Goal: Task Accomplishment & Management: Manage account settings

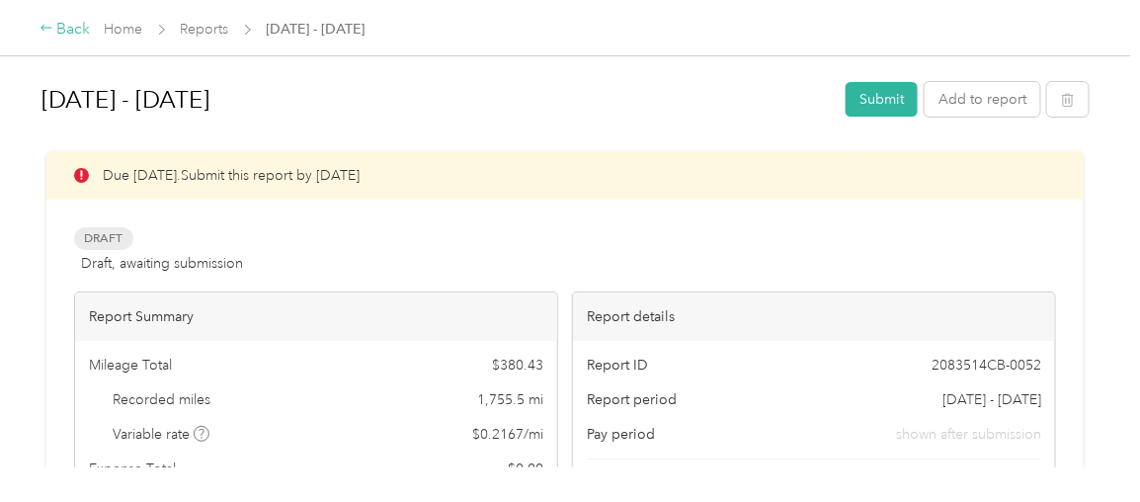
click at [75, 26] on div "Back" at bounding box center [65, 30] width 51 height 24
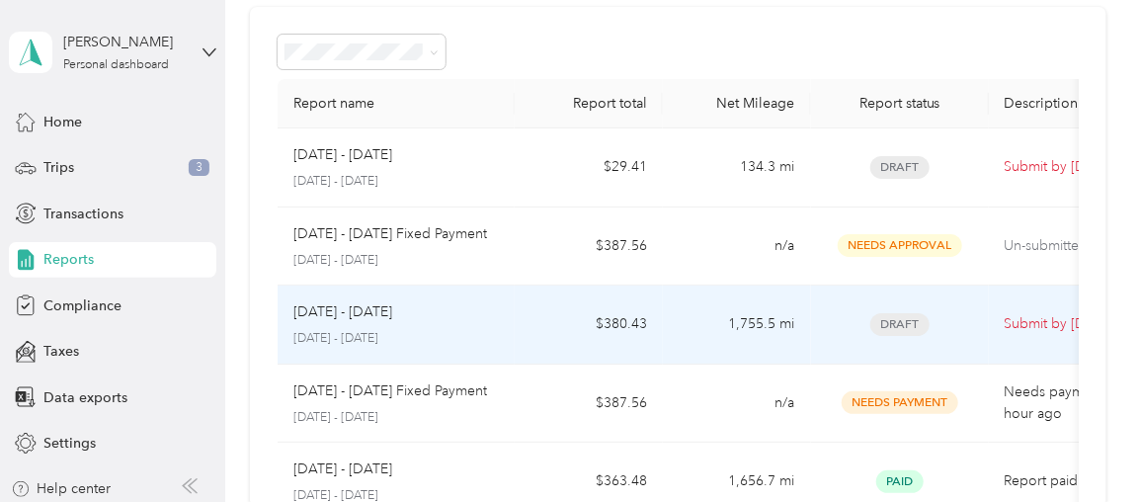
click at [756, 336] on td "1,755.5 mi" at bounding box center [737, 325] width 148 height 79
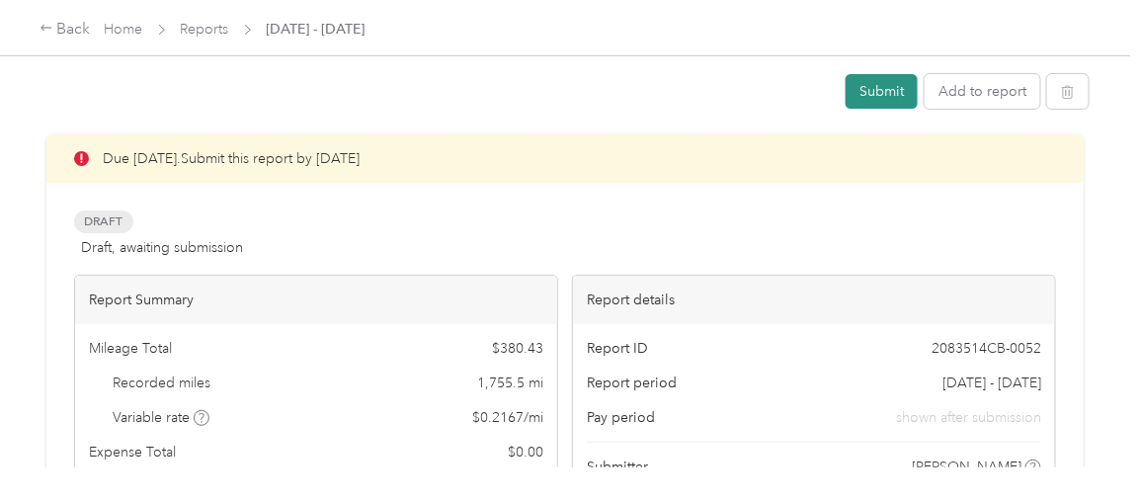
click at [884, 103] on button "Submit" at bounding box center [882, 91] width 72 height 35
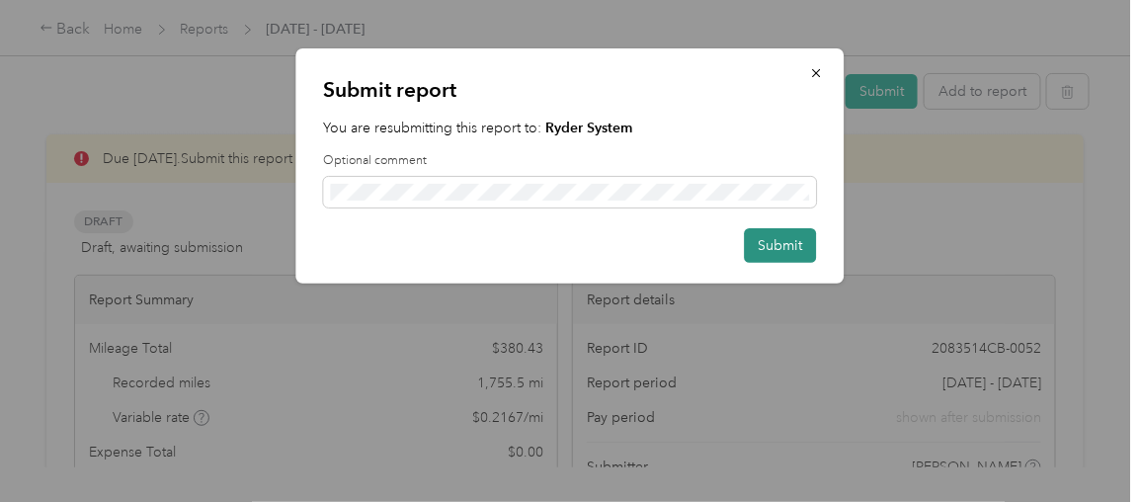
click at [773, 251] on button "Submit" at bounding box center [781, 245] width 72 height 35
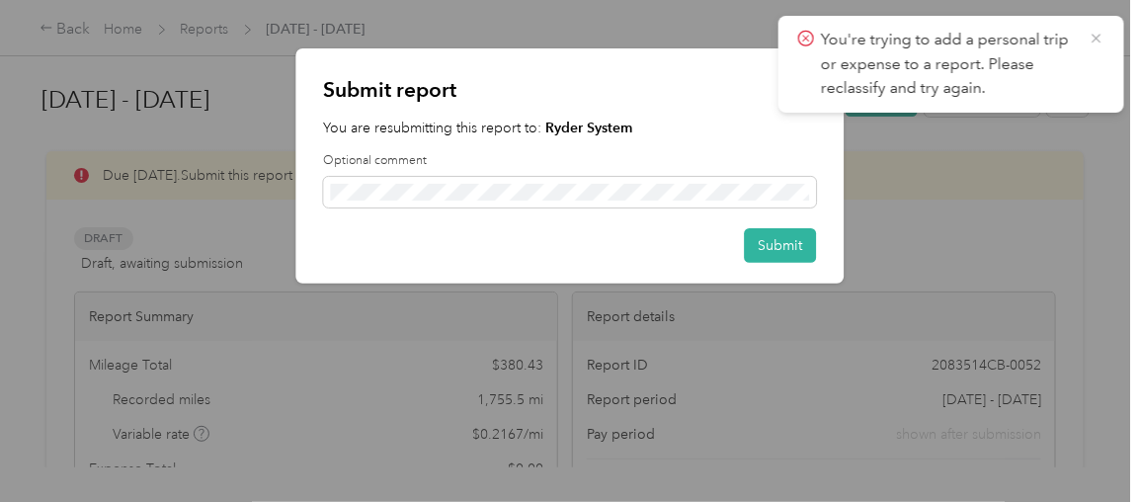
click at [1099, 39] on icon at bounding box center [1096, 38] width 9 height 9
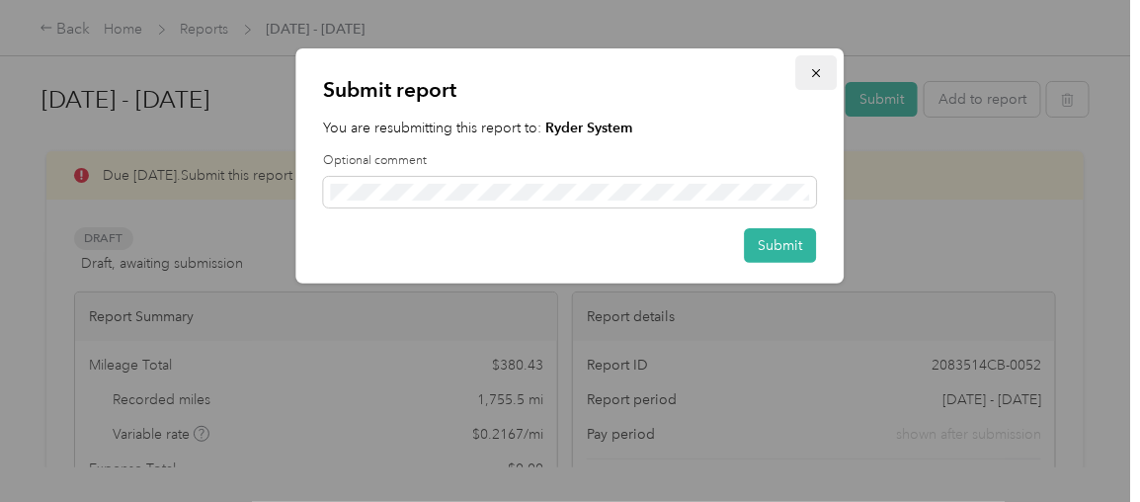
click at [813, 72] on icon "button" at bounding box center [817, 73] width 14 height 14
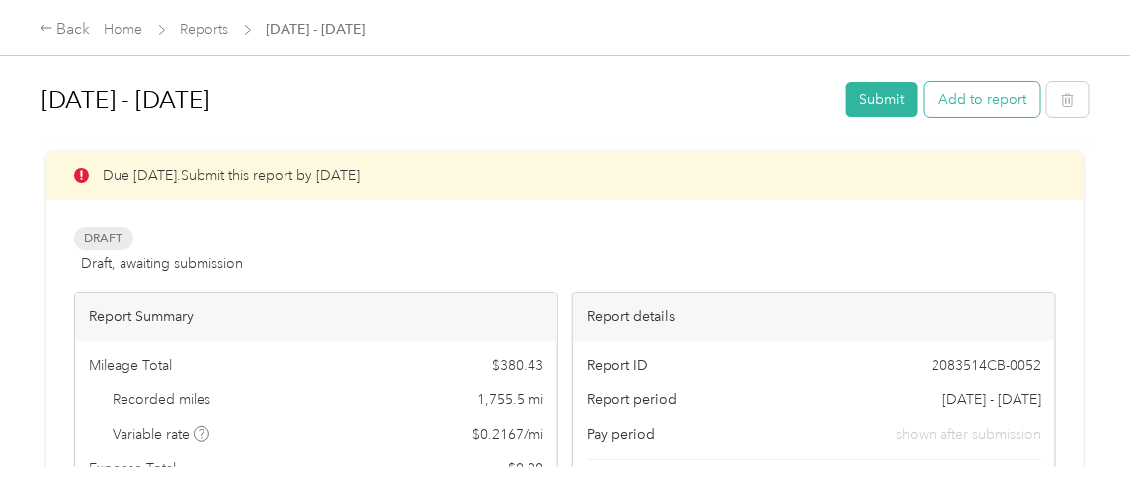
click at [984, 97] on button "Add to report" at bounding box center [983, 99] width 116 height 35
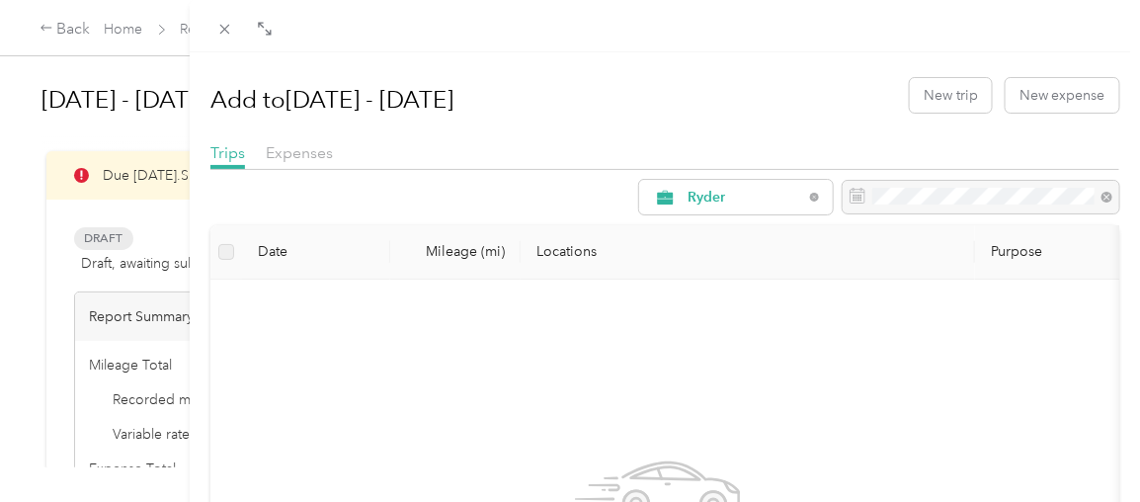
click at [224, 45] on div at bounding box center [665, 26] width 950 height 52
click at [223, 501] on div "Drag to resize Click to close Add to [DATE] - [DATE] New trip New expense Trips…" at bounding box center [565, 502] width 1130 height 0
click at [223, 37] on icon at bounding box center [224, 29] width 17 height 17
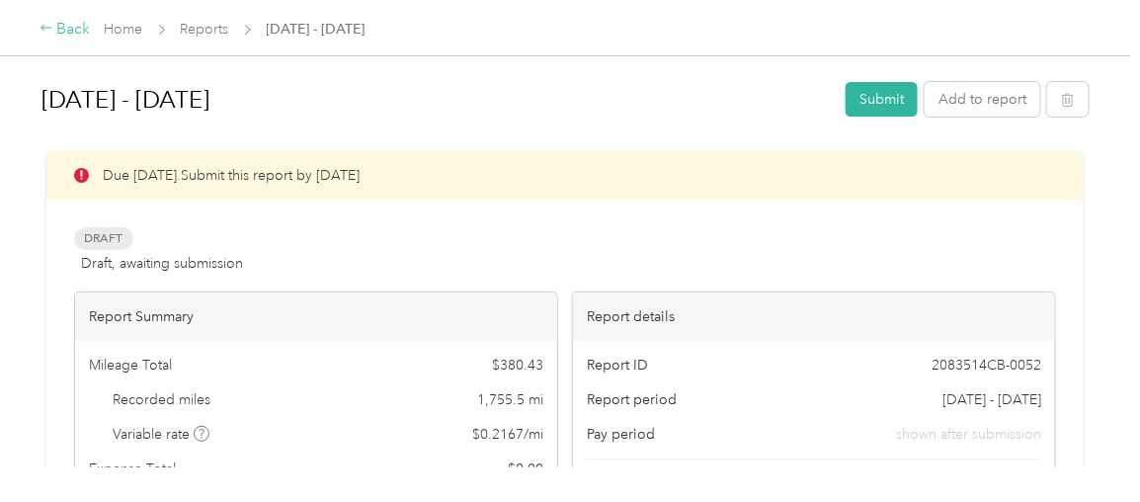
click at [82, 31] on div "Back" at bounding box center [65, 30] width 51 height 24
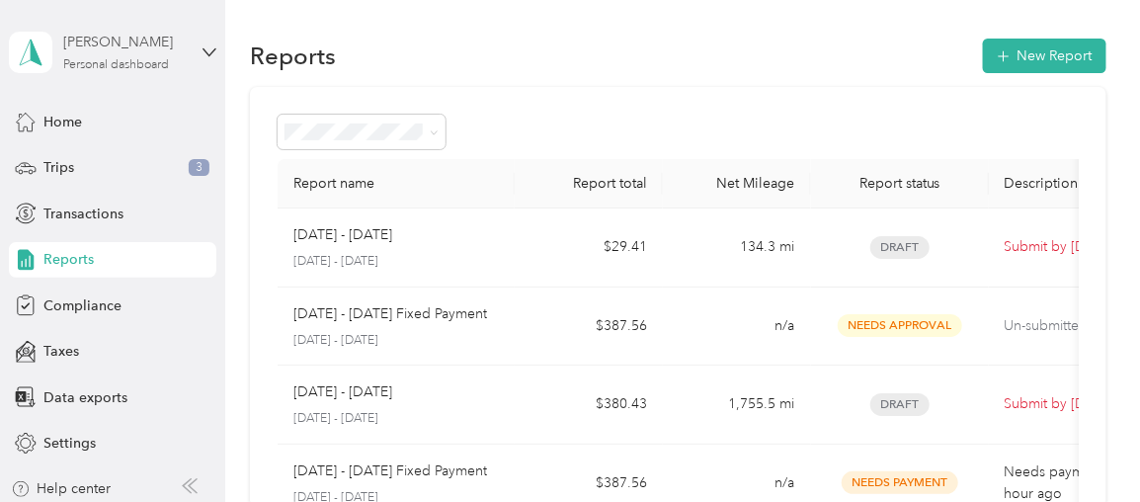
click at [147, 70] on div "Personal dashboard" at bounding box center [116, 65] width 106 height 12
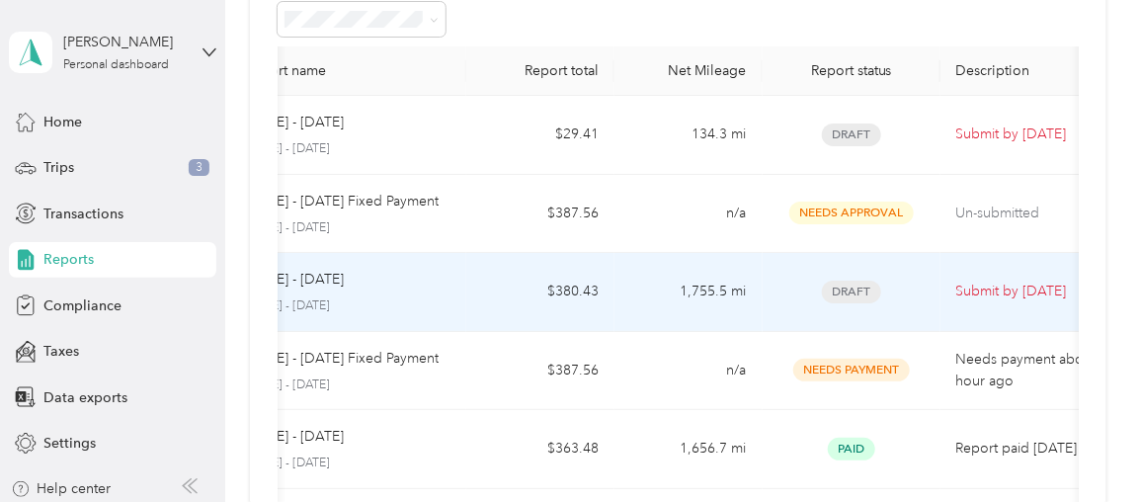
scroll to position [0, 112]
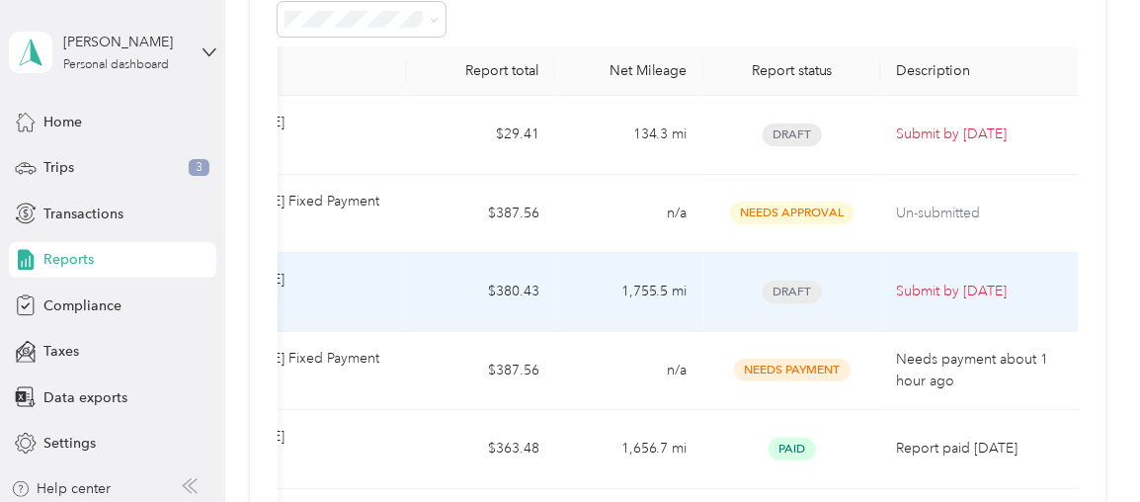
click at [842, 290] on div "Draft" at bounding box center [792, 292] width 146 height 23
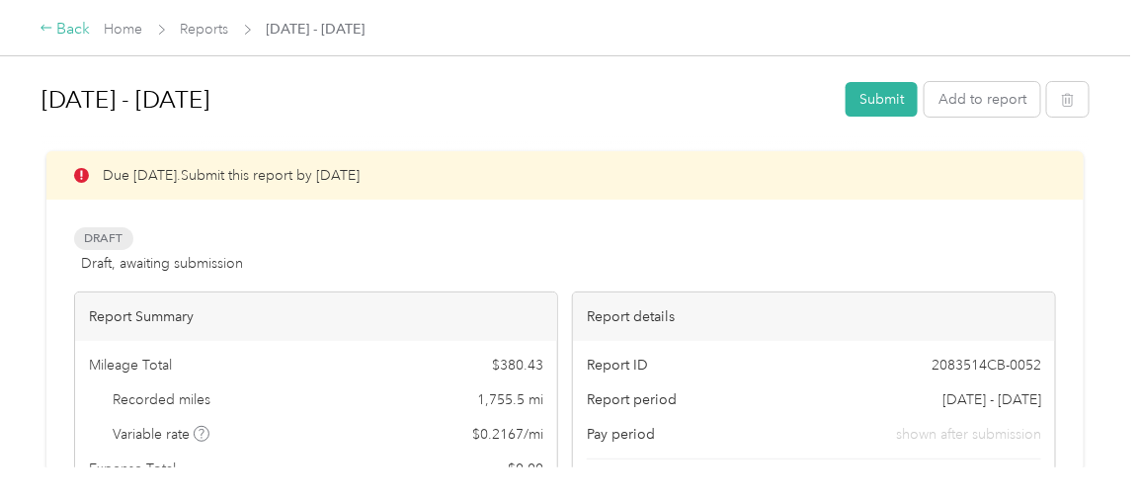
click at [63, 33] on div "Back" at bounding box center [65, 30] width 51 height 24
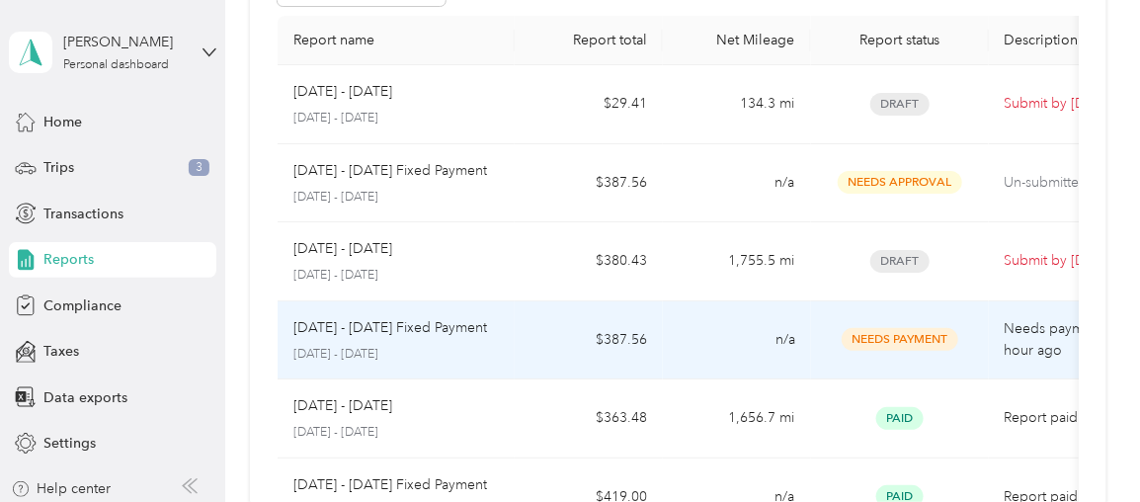
scroll to position [128, 0]
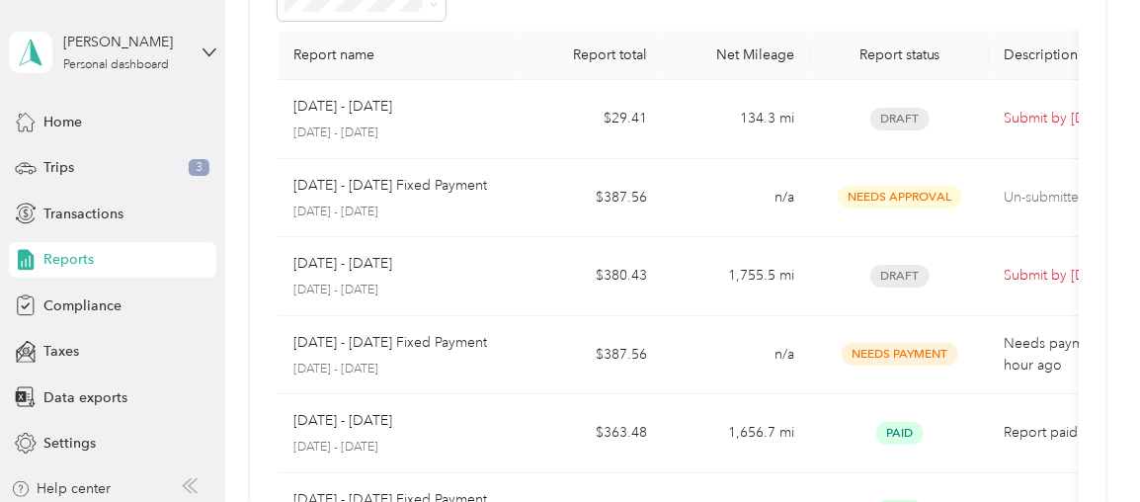
drag, startPoint x: 566, startPoint y: 355, endPoint x: 952, endPoint y: 59, distance: 486.3
click at [952, 59] on div "Report status" at bounding box center [900, 54] width 146 height 17
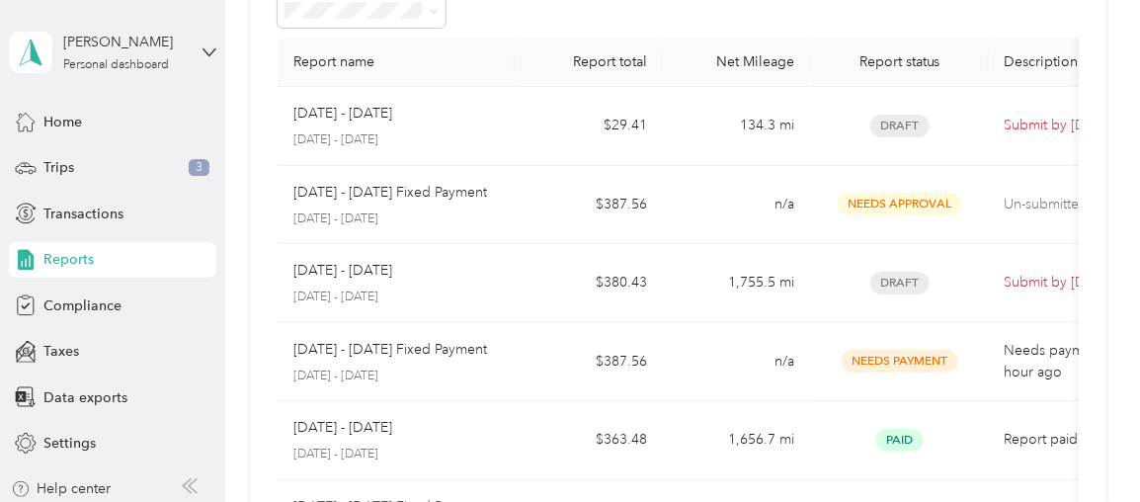
scroll to position [122, 0]
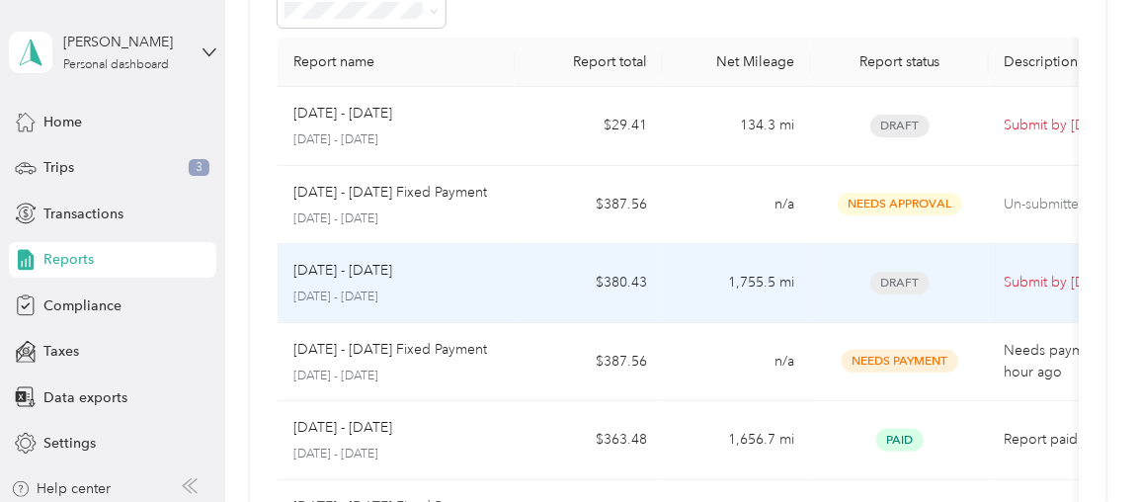
click at [720, 289] on td "1,755.5 mi" at bounding box center [737, 283] width 148 height 79
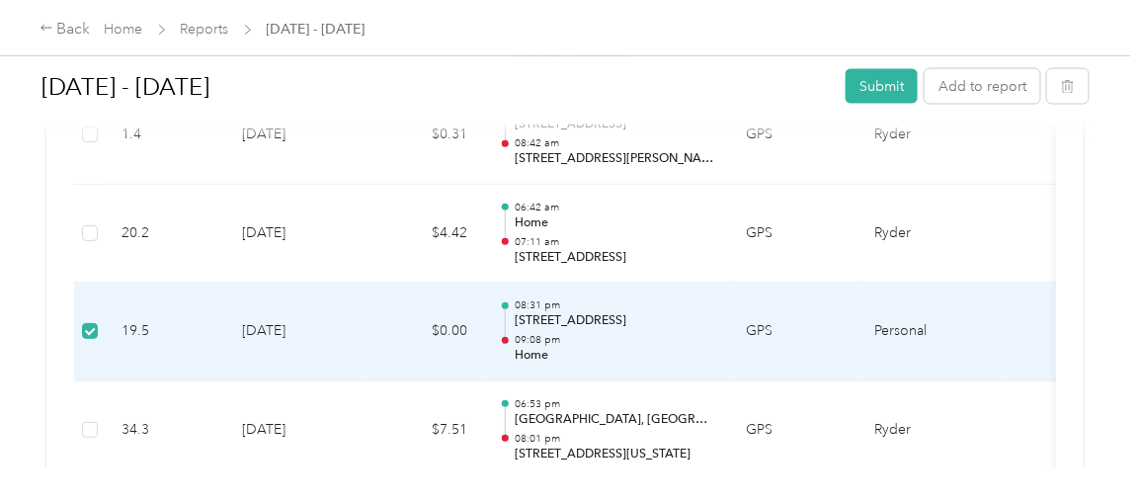
scroll to position [0, 176]
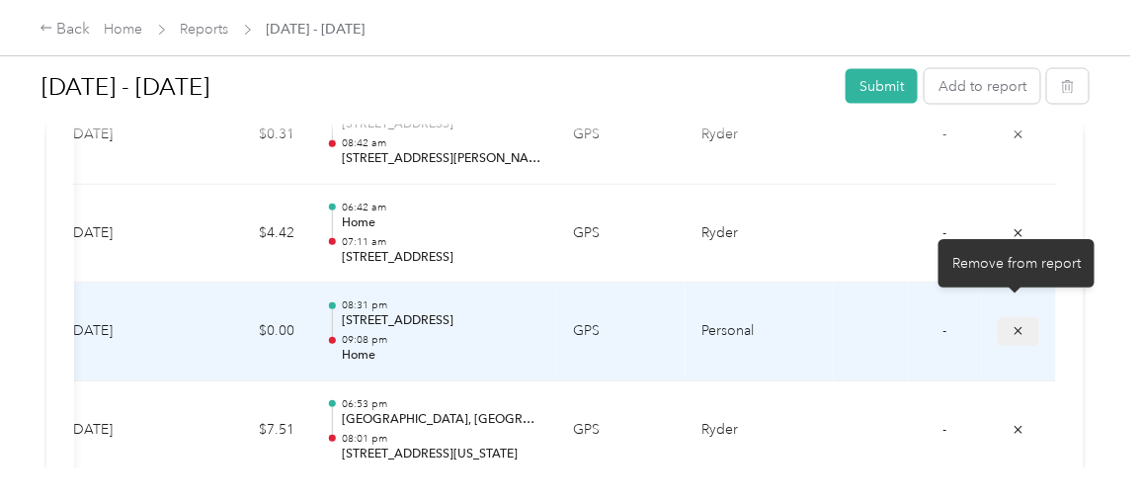
click at [1012, 324] on icon "submit" at bounding box center [1019, 331] width 14 height 14
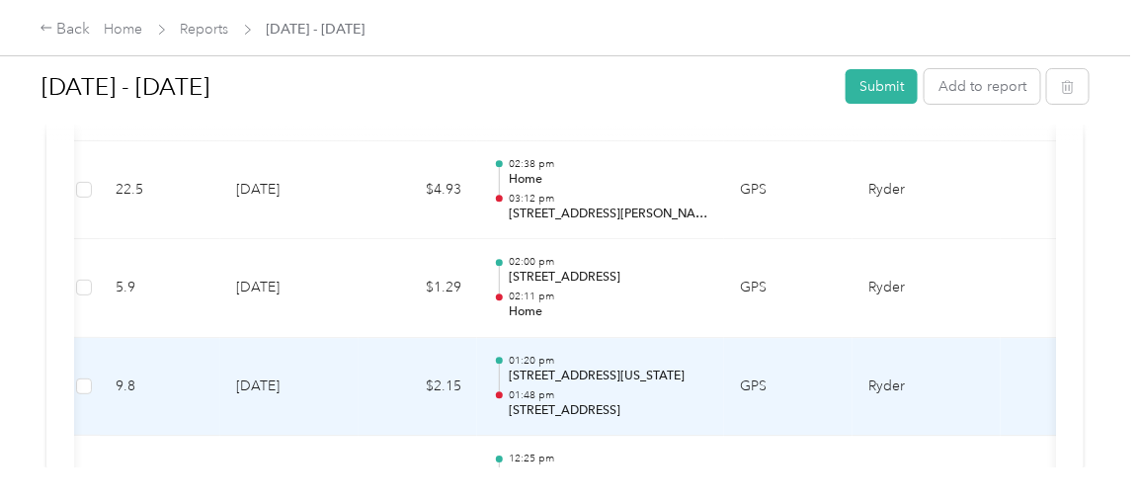
scroll to position [0, 0]
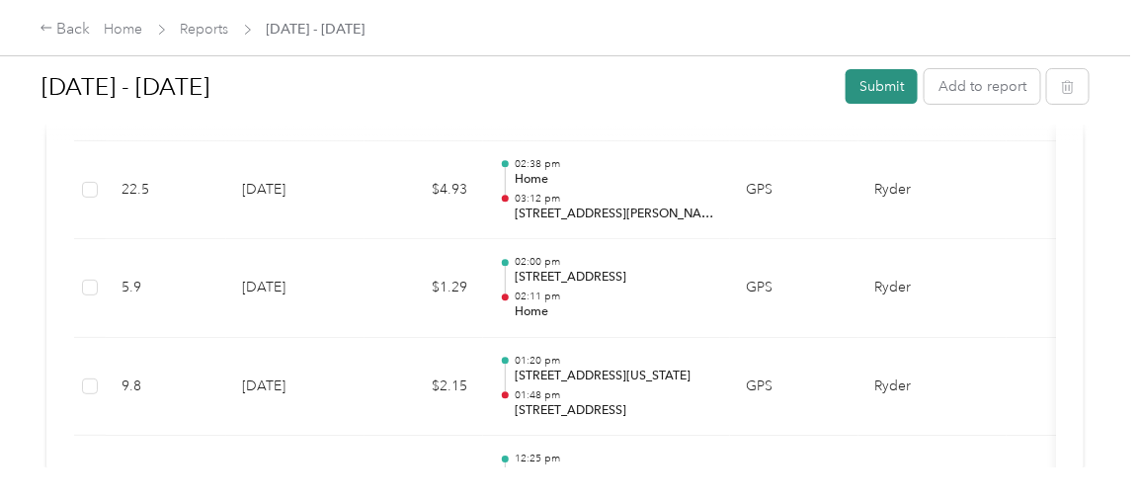
click at [875, 88] on button "Submit" at bounding box center [882, 86] width 72 height 35
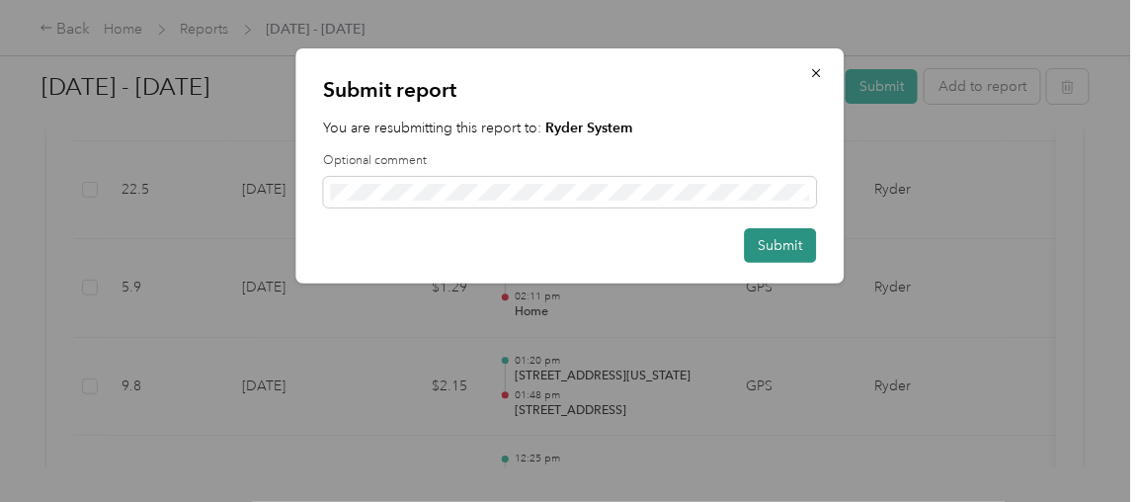
click at [781, 254] on button "Submit" at bounding box center [781, 245] width 72 height 35
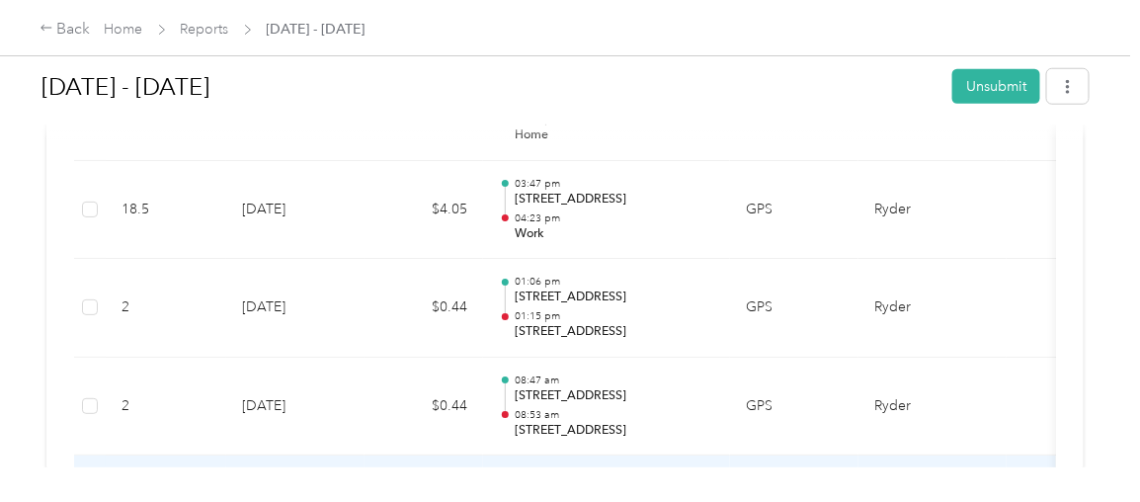
scroll to position [4305, 0]
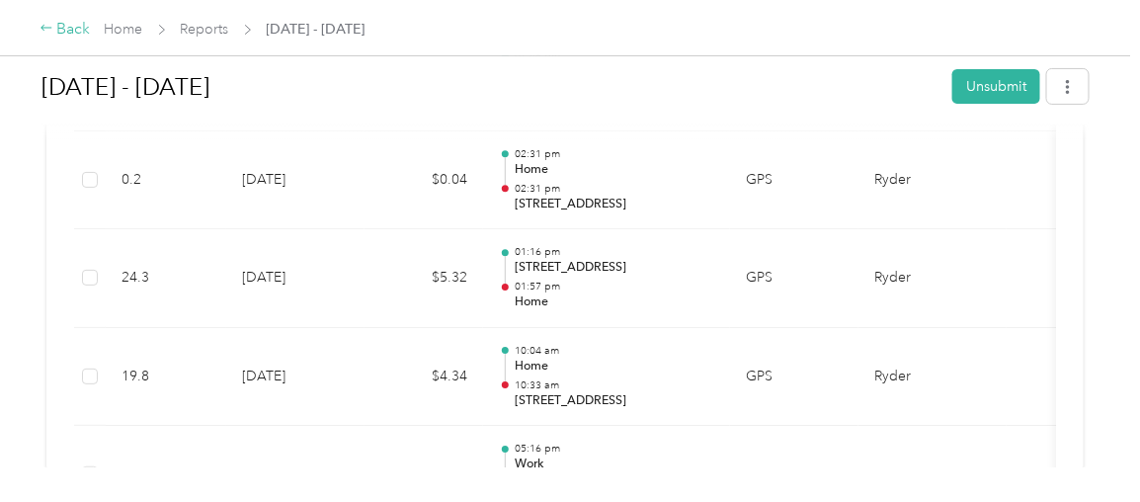
click at [59, 25] on div "Back" at bounding box center [65, 30] width 51 height 24
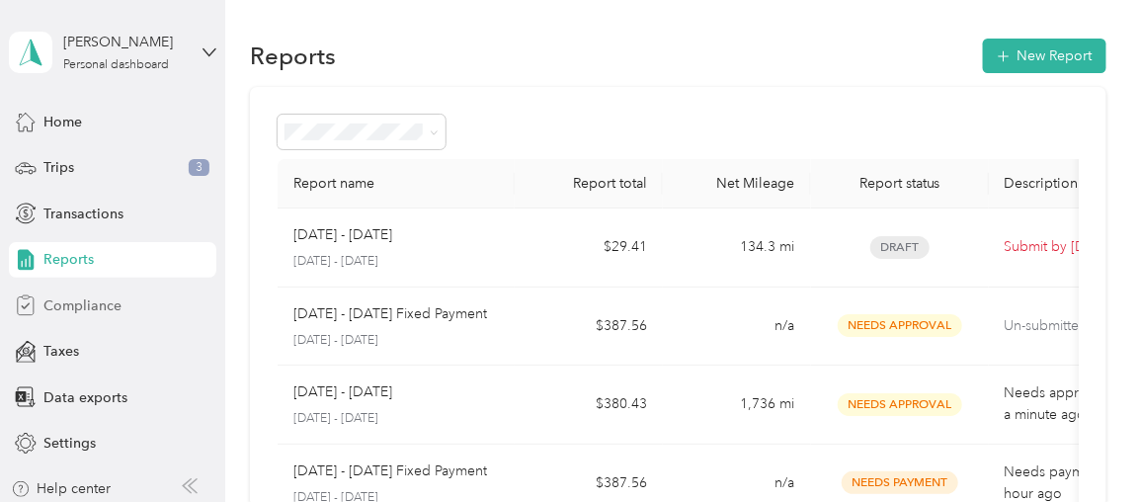
click at [101, 307] on span "Compliance" at bounding box center [82, 305] width 78 height 21
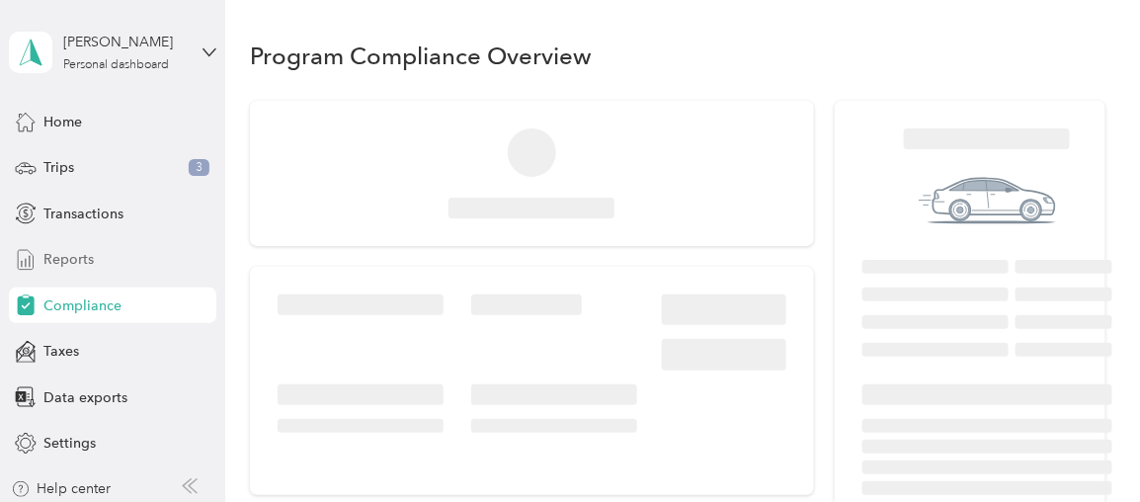
click at [83, 258] on span "Reports" at bounding box center [68, 259] width 50 height 21
